Goal: Information Seeking & Learning: Check status

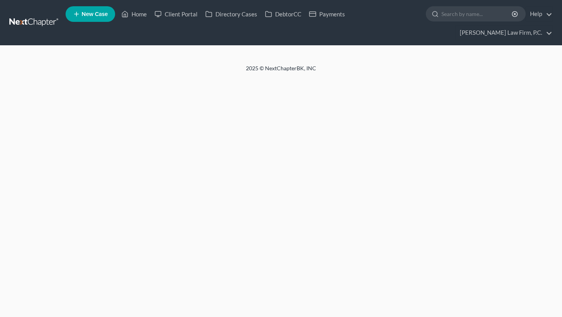
click at [160, 25] on ul "New Case Home Client Portal Directory Cases DebtorCC Payments - No Result - See…" at bounding box center [309, 22] width 487 height 37
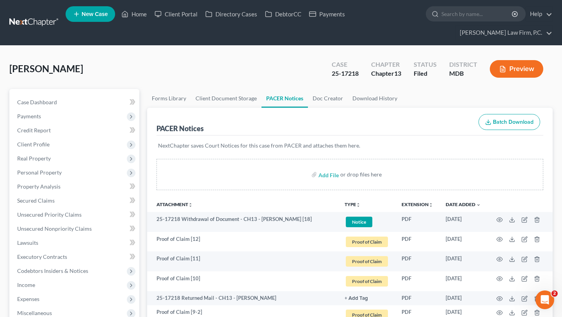
click at [165, 5] on ul "New Case Home Client Portal Directory Cases DebtorCC Payments - No Result - See…" at bounding box center [309, 22] width 487 height 37
click at [151, 17] on link "Home" at bounding box center [133, 14] width 33 height 14
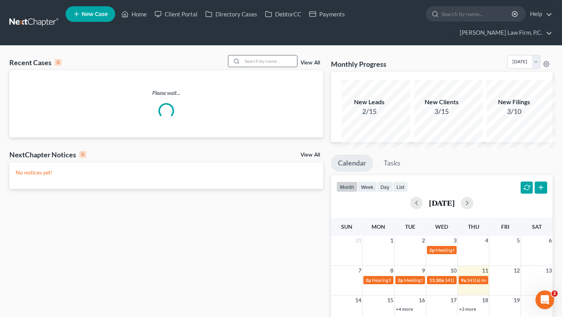
click at [245, 67] on input "search" at bounding box center [269, 60] width 55 height 11
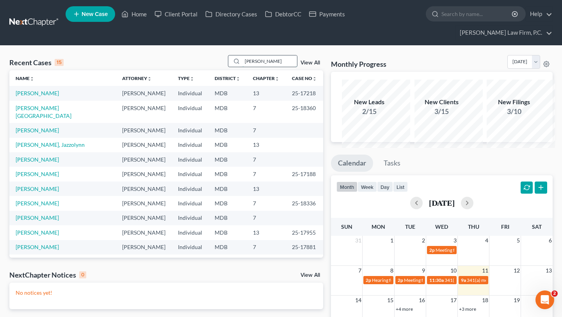
type input "eboni"
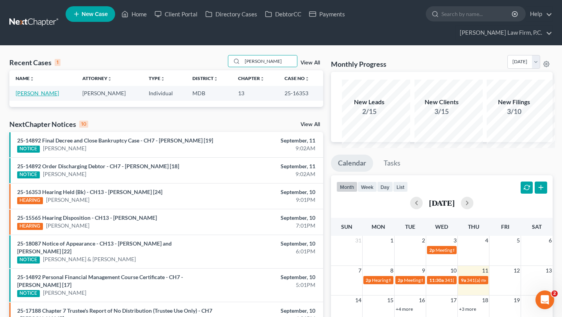
click at [35, 96] on link "Wiggins, Eboni" at bounding box center [37, 93] width 43 height 7
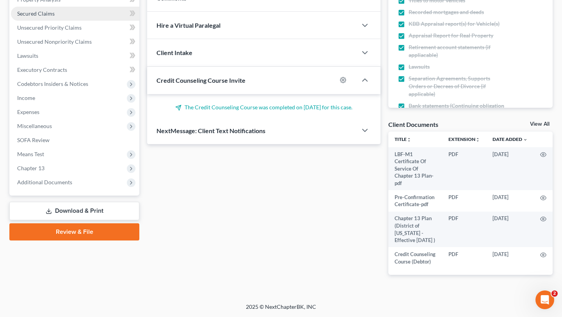
scroll to position [316, 0]
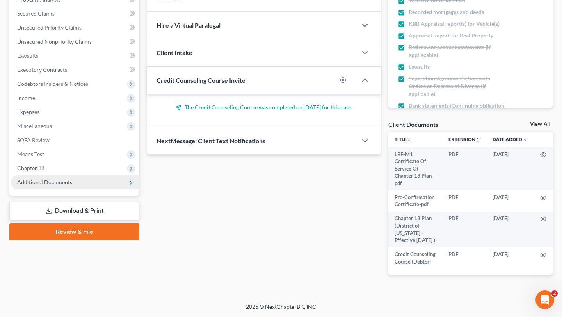
click at [53, 175] on span "Additional Documents" at bounding box center [75, 182] width 128 height 14
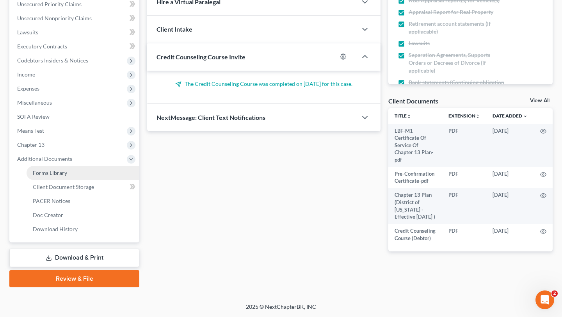
click at [62, 169] on span "Forms Library" at bounding box center [50, 172] width 34 height 7
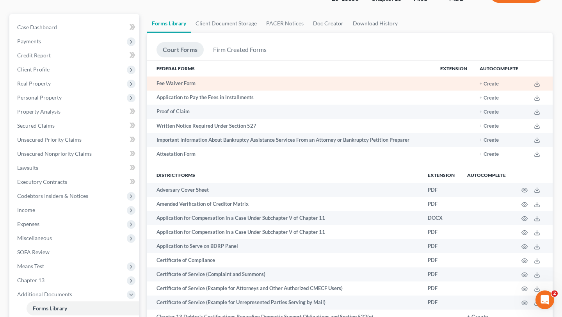
scroll to position [1107, 0]
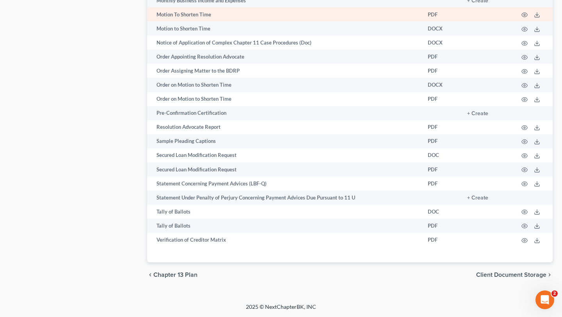
click at [422, 21] on td "PDF" at bounding box center [441, 14] width 39 height 14
click at [522, 17] on icon "button" at bounding box center [525, 15] width 6 height 4
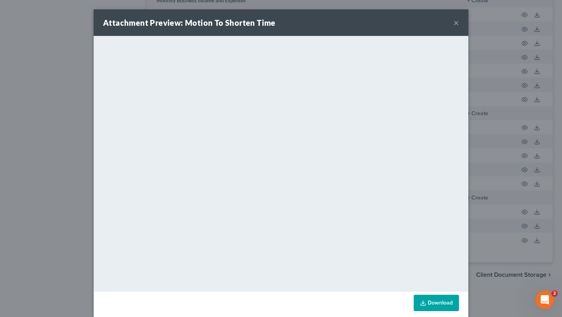
click at [459, 27] on button "×" at bounding box center [456, 22] width 5 height 9
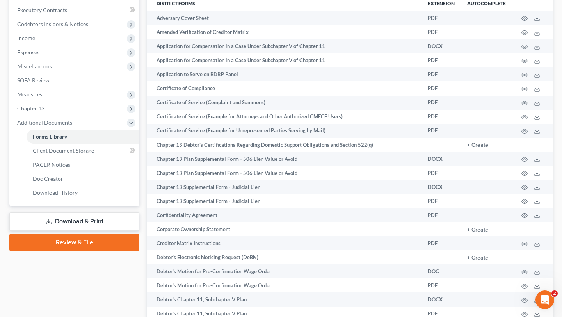
scroll to position [0, 0]
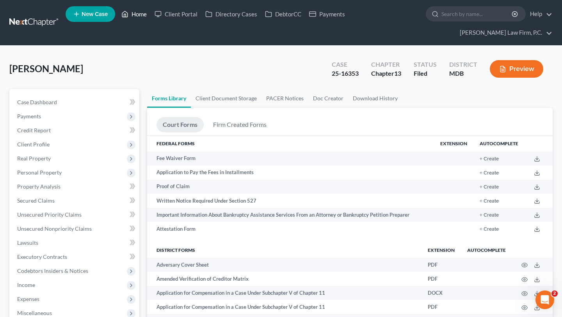
click at [151, 13] on link "Home" at bounding box center [133, 14] width 33 height 14
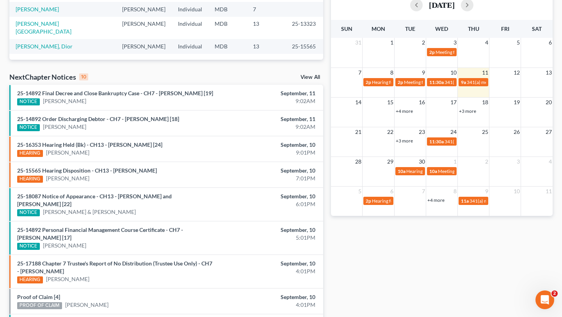
scroll to position [202, 0]
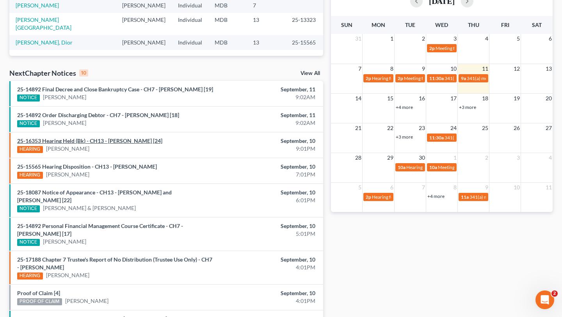
click at [75, 144] on link "25-16353 Hearing Held (Bk) - CH13 - Eboni Mishan Wiggins [24]" at bounding box center [89, 140] width 145 height 7
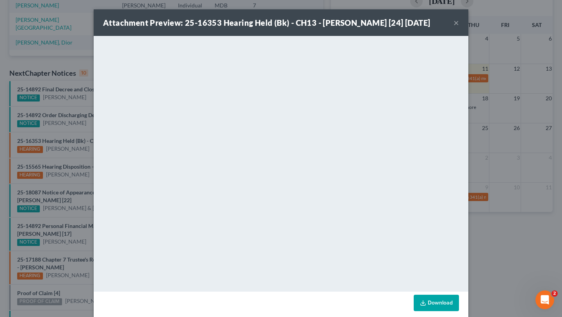
click at [459, 27] on button "×" at bounding box center [456, 22] width 5 height 9
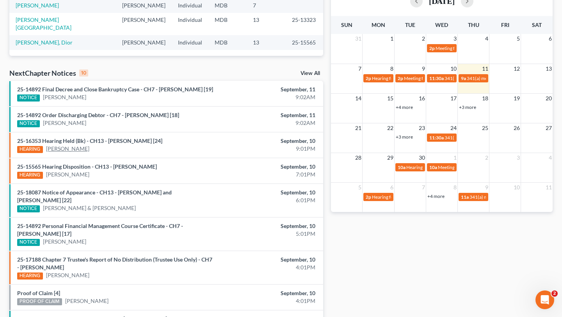
click at [75, 153] on link "Eboni Wiggins" at bounding box center [67, 149] width 43 height 8
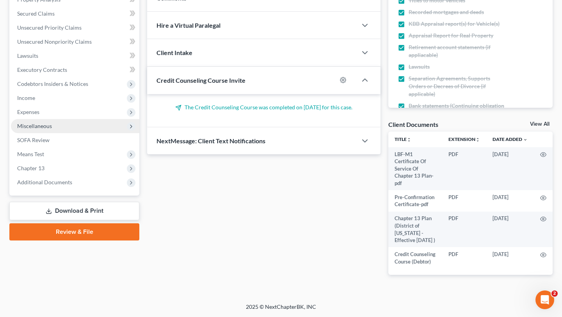
scroll to position [323, 0]
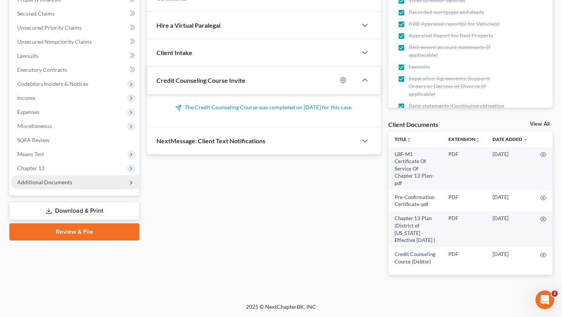
click at [65, 179] on span "Additional Documents" at bounding box center [44, 182] width 55 height 7
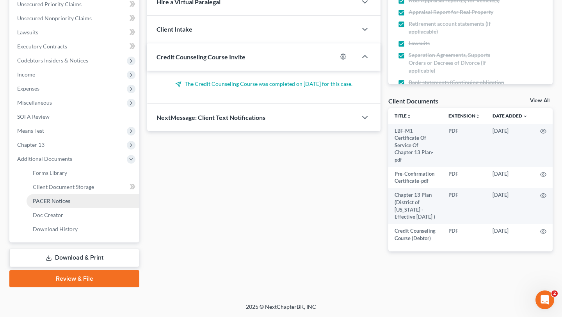
click at [70, 197] on span "PACER Notices" at bounding box center [51, 200] width 37 height 7
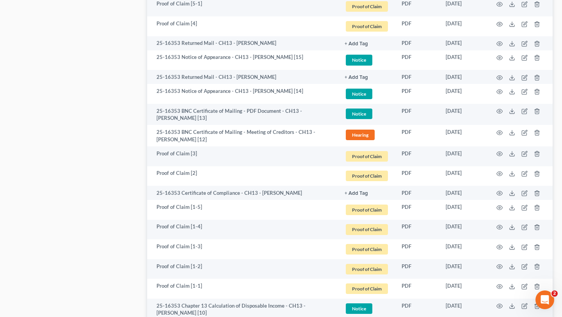
scroll to position [774, 0]
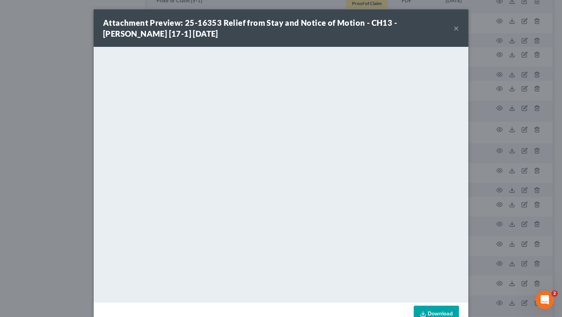
click at [468, 31] on div "Attachment Preview: 25-16353 Relief from Stay and Notice of Motion - CH13 - Ebo…" at bounding box center [281, 27] width 375 height 37
click at [459, 33] on button "×" at bounding box center [456, 27] width 5 height 9
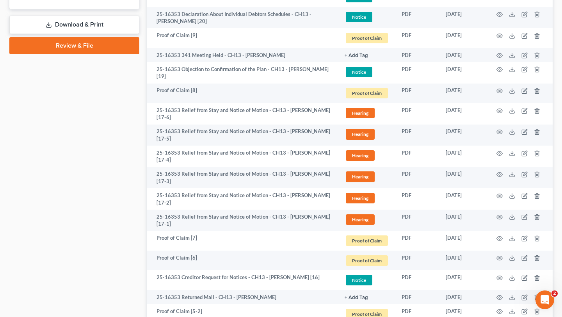
scroll to position [443, 0]
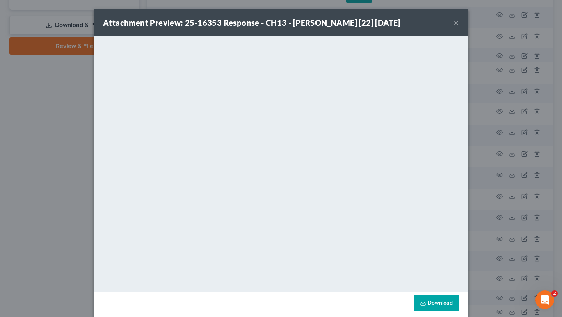
click at [459, 27] on button "×" at bounding box center [456, 22] width 5 height 9
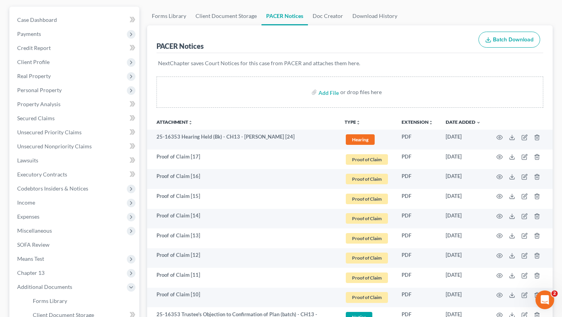
scroll to position [113, 0]
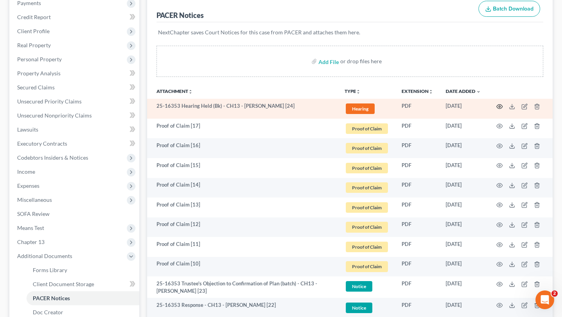
click at [497, 108] on icon "button" at bounding box center [500, 106] width 6 height 4
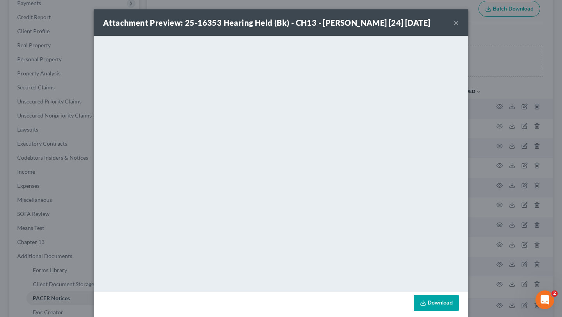
click at [468, 36] on div "Attachment Preview: 25-16353 Hearing Held (Bk) - CH13 - Eboni Mishan Wiggins [2…" at bounding box center [281, 22] width 375 height 27
click at [459, 27] on button "×" at bounding box center [456, 22] width 5 height 9
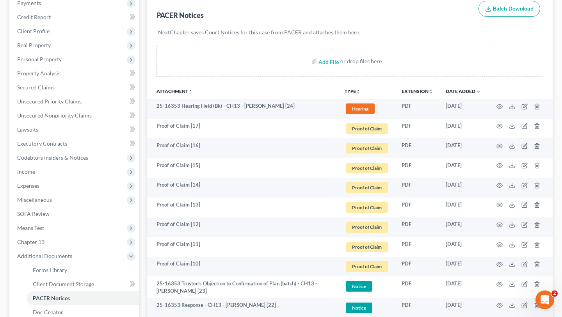
scroll to position [0, 0]
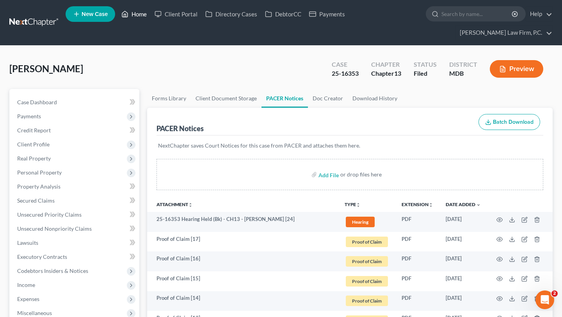
click at [151, 14] on link "Home" at bounding box center [133, 14] width 33 height 14
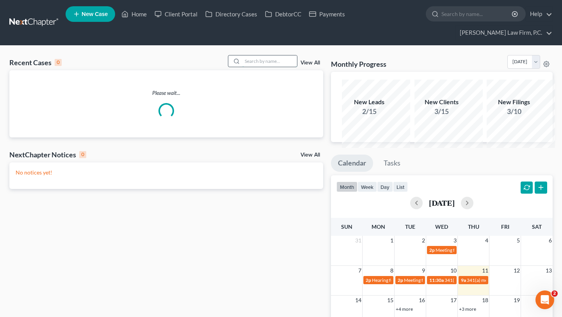
click at [259, 67] on input "search" at bounding box center [269, 60] width 55 height 11
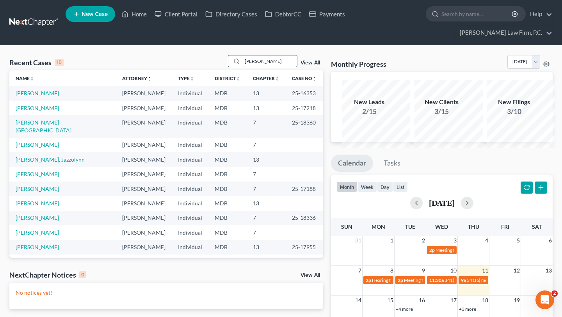
type input "anita"
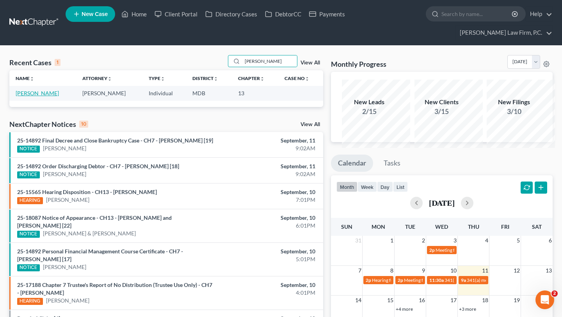
click at [32, 96] on link "Kerrick, Anita" at bounding box center [37, 93] width 43 height 7
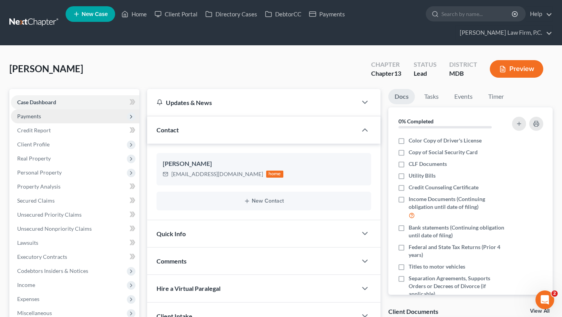
click at [40, 119] on span "Payments" at bounding box center [29, 116] width 24 height 7
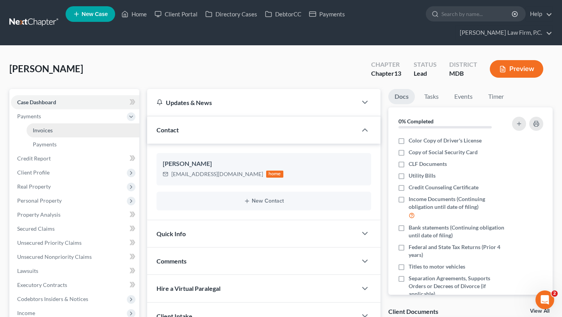
click at [44, 133] on span "Invoices" at bounding box center [43, 130] width 20 height 7
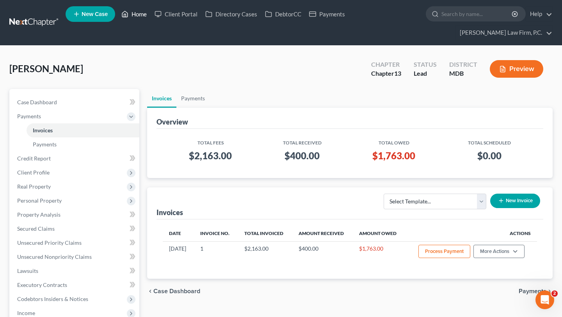
click at [151, 21] on link "Home" at bounding box center [133, 14] width 33 height 14
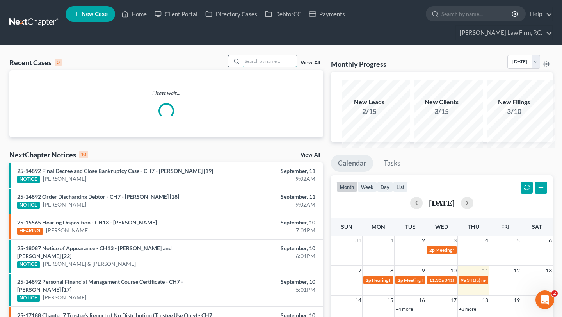
click at [266, 67] on input "search" at bounding box center [269, 60] width 55 height 11
type input "wick"
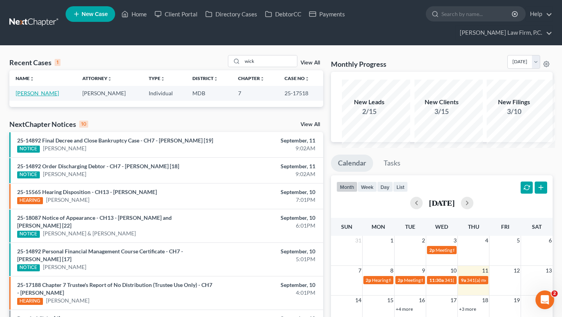
click at [36, 96] on link "Wick, Katelyn" at bounding box center [37, 93] width 43 height 7
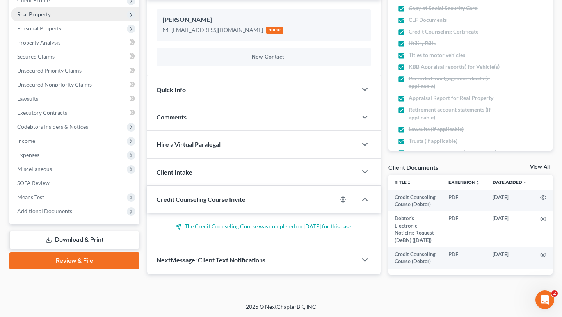
scroll to position [308, 0]
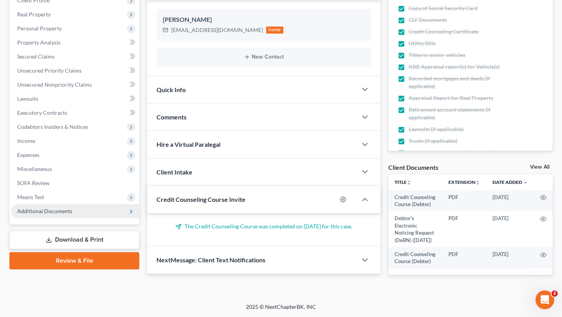
click at [67, 204] on span "Additional Documents" at bounding box center [75, 211] width 128 height 14
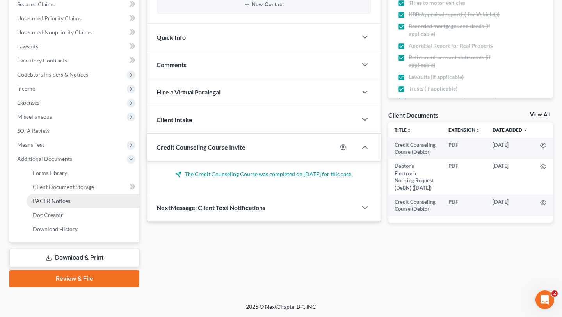
click at [70, 197] on span "PACER Notices" at bounding box center [51, 200] width 37 height 7
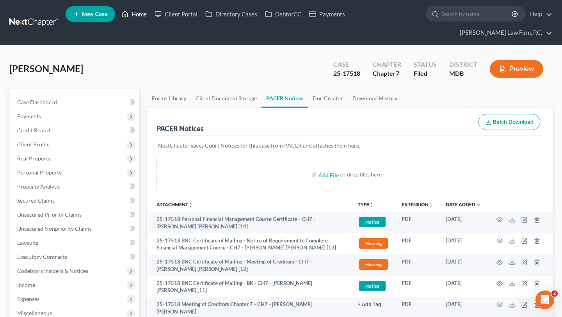
click at [151, 10] on link "Home" at bounding box center [133, 14] width 33 height 14
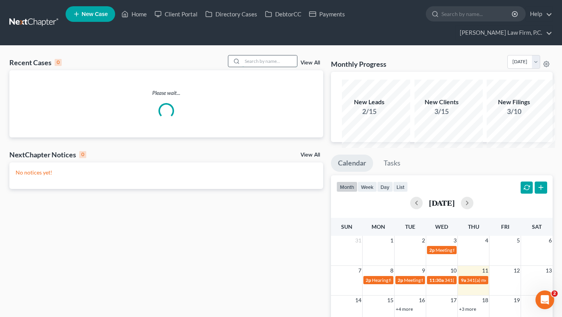
click at [242, 67] on input "search" at bounding box center [269, 60] width 55 height 11
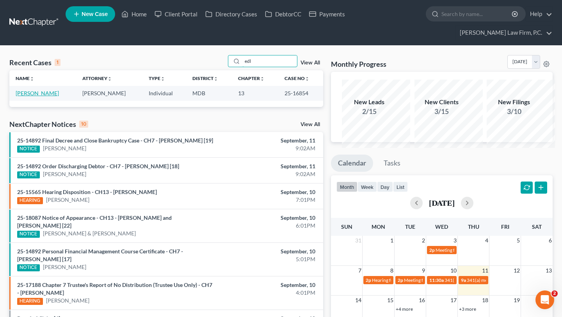
type input "edl"
click at [31, 96] on link "Yaniga, Edlyn" at bounding box center [37, 93] width 43 height 7
